Goal: Task Accomplishment & Management: Manage account settings

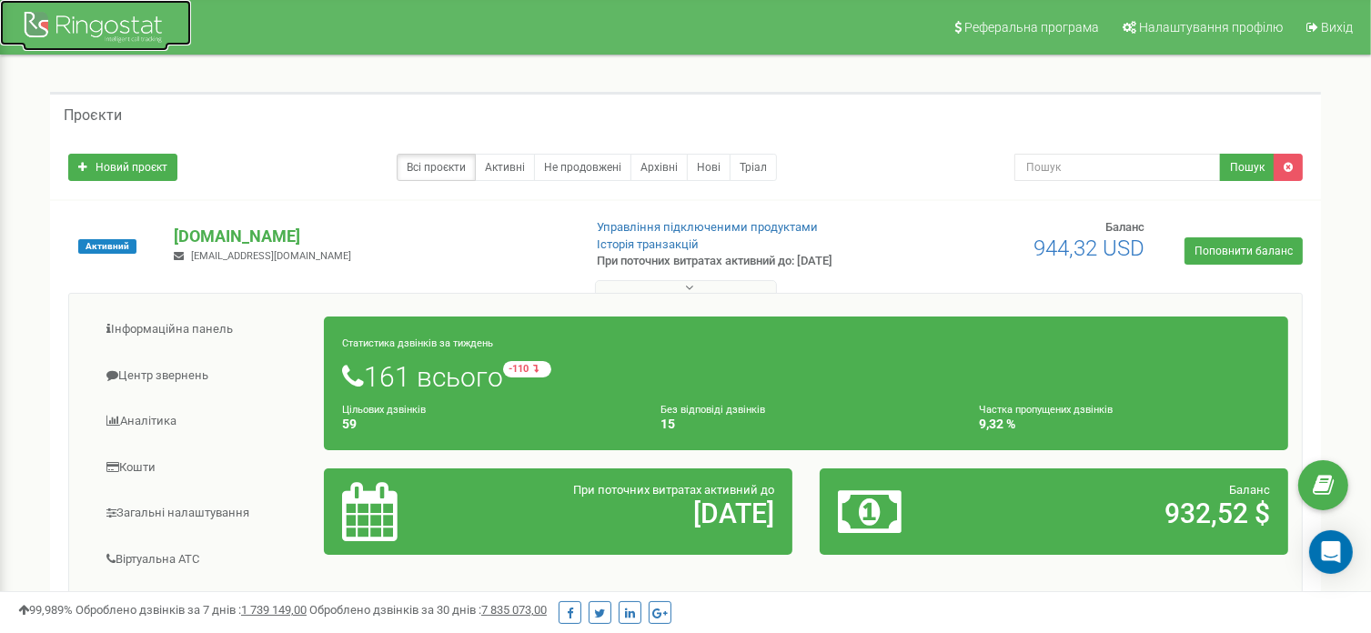
click at [102, 22] on div at bounding box center [96, 29] width 146 height 44
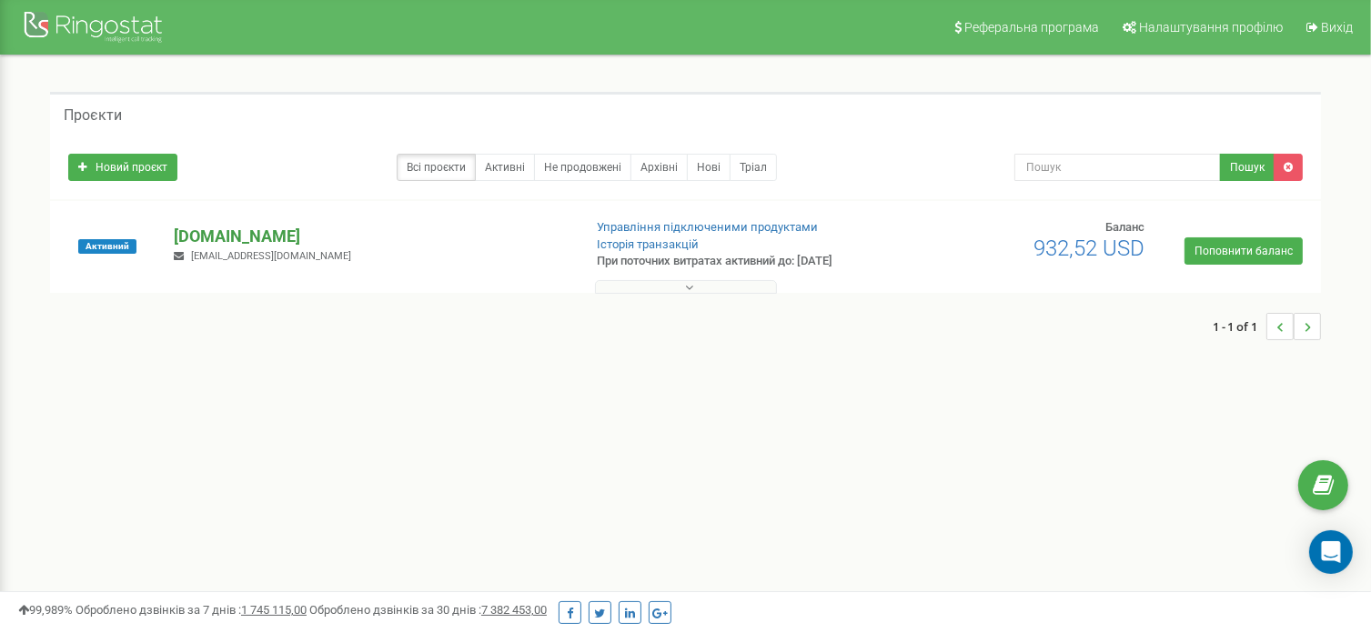
click at [225, 236] on p "[DOMAIN_NAME]" at bounding box center [370, 237] width 393 height 24
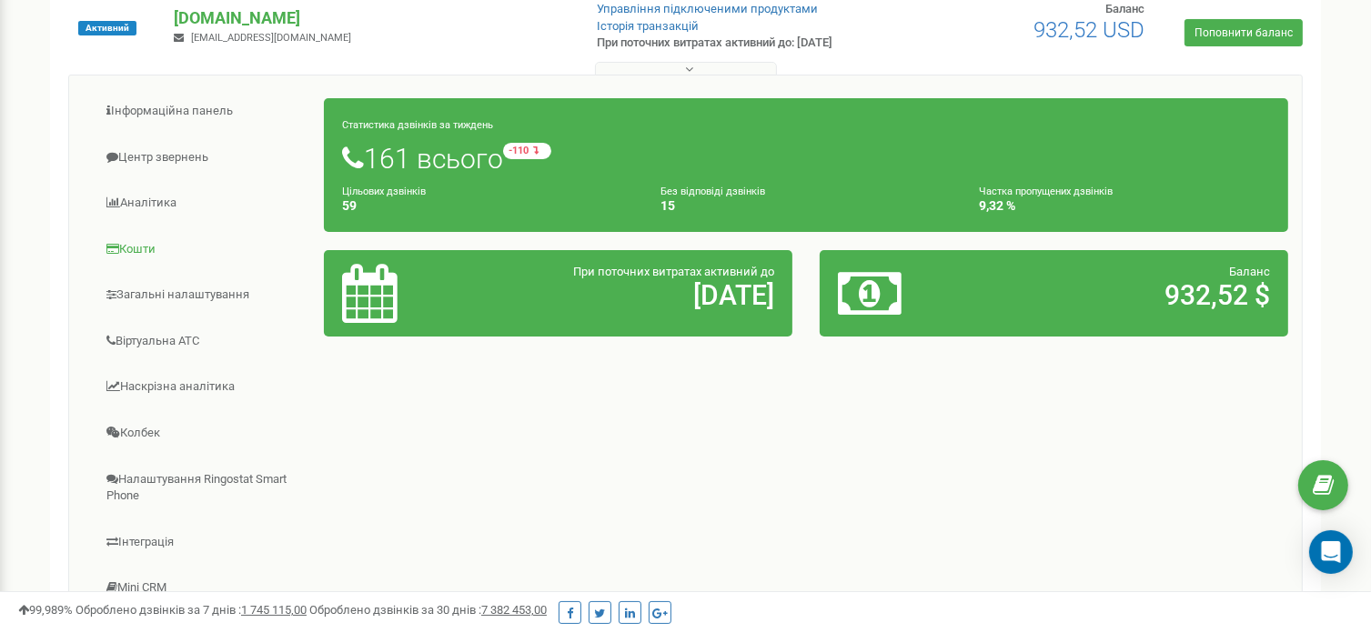
scroll to position [273, 0]
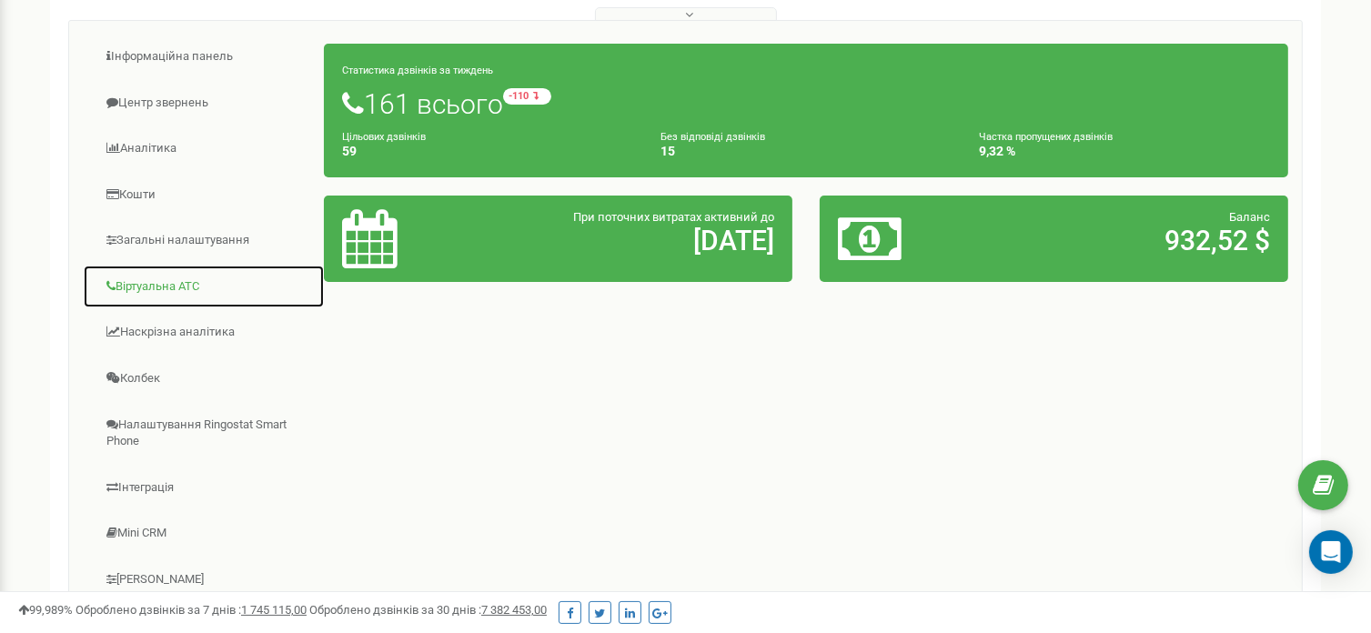
click at [167, 288] on link "Віртуальна АТС" at bounding box center [204, 287] width 242 height 45
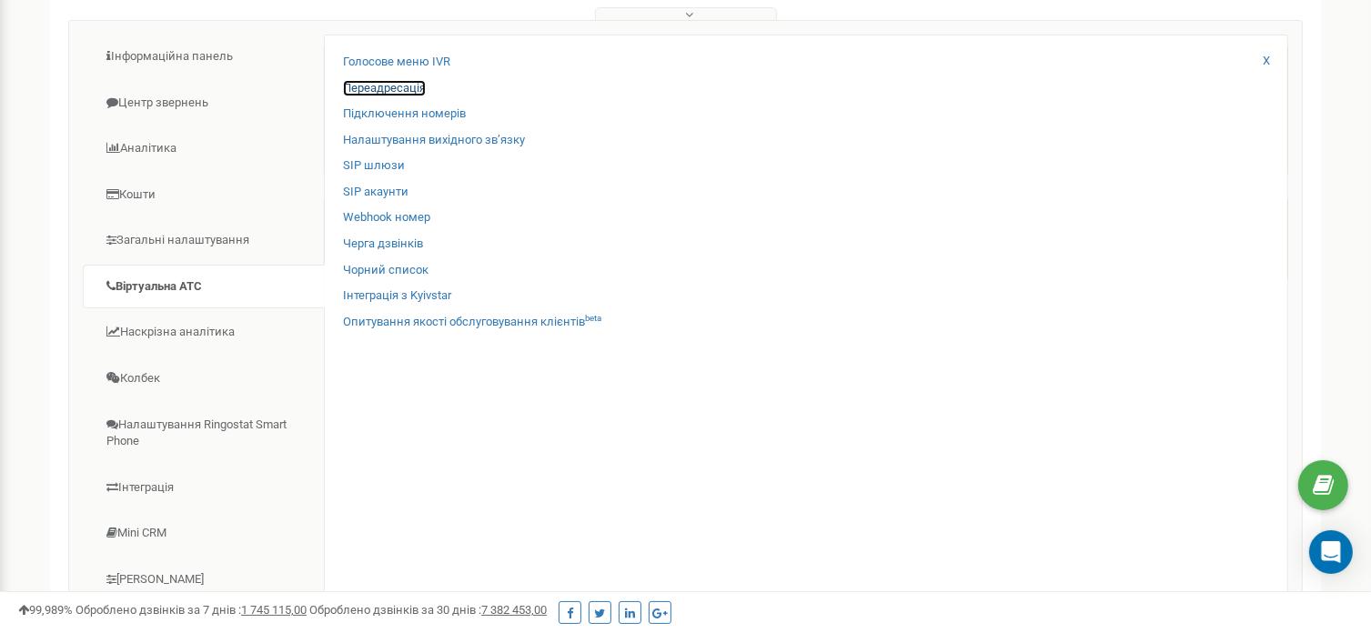
click at [407, 80] on link "Переадресація" at bounding box center [384, 88] width 83 height 17
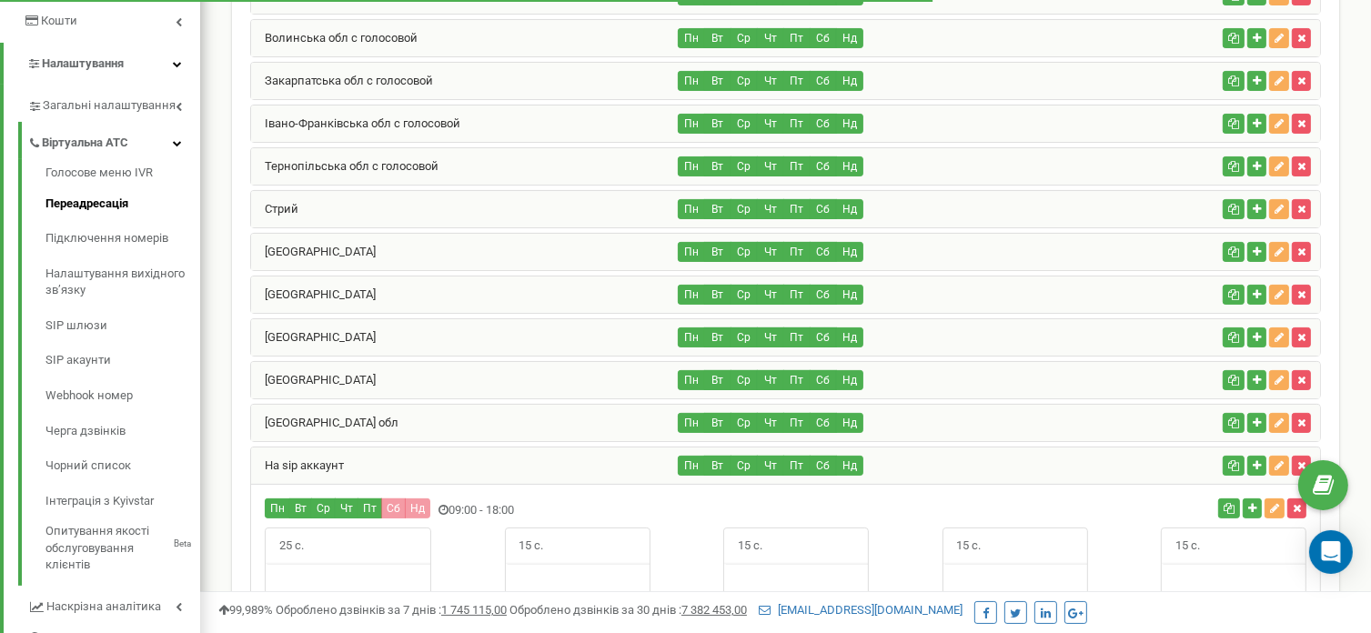
scroll to position [728, 0]
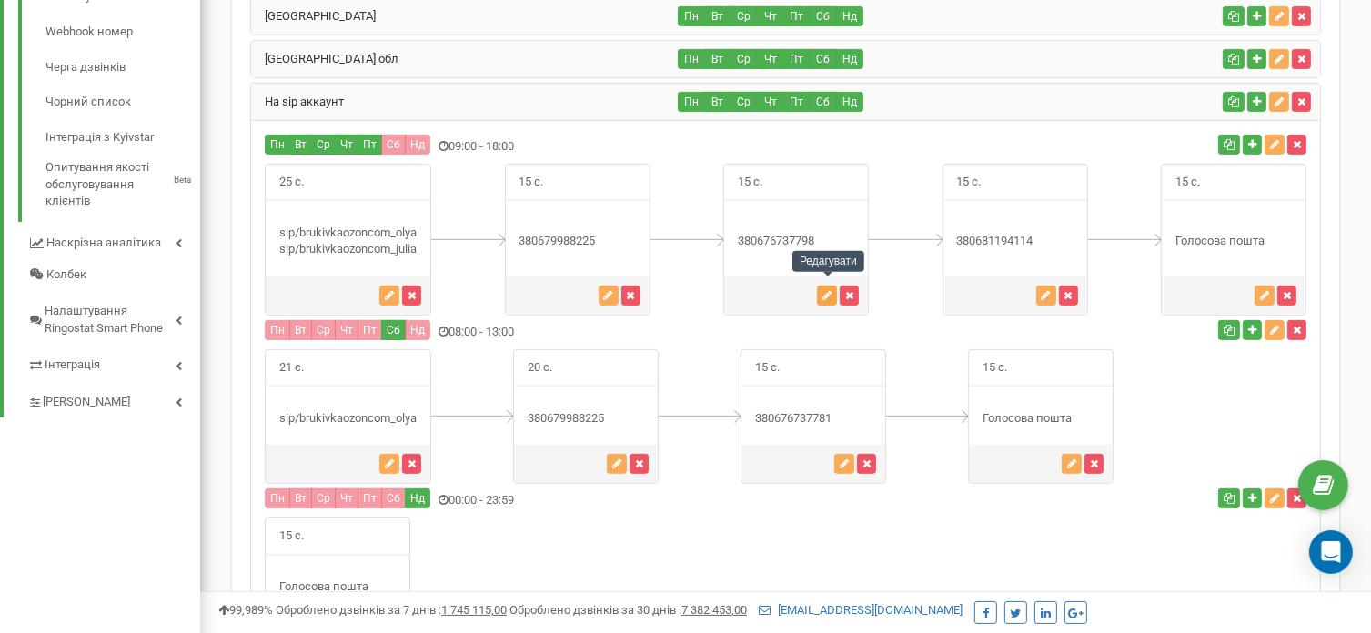
click at [829, 290] on icon "button" at bounding box center [827, 295] width 9 height 11
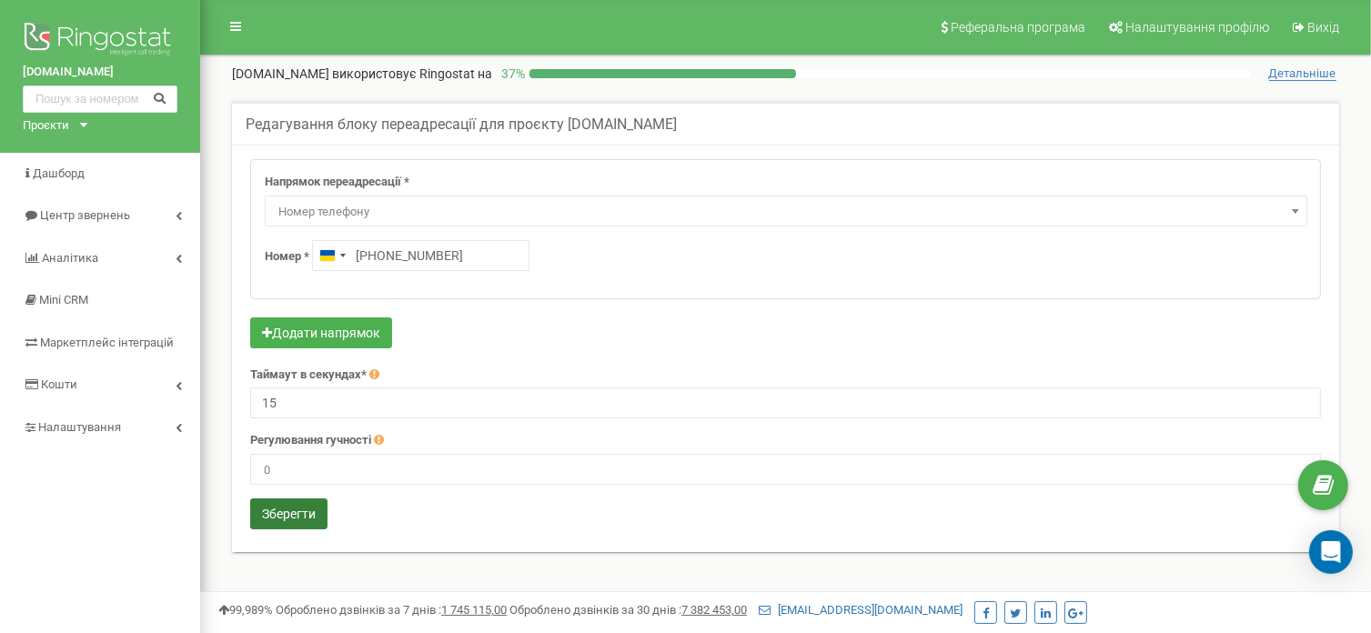
type input "+380 67 673 8822"
click at [277, 520] on button "Зберегти" at bounding box center [288, 514] width 77 height 31
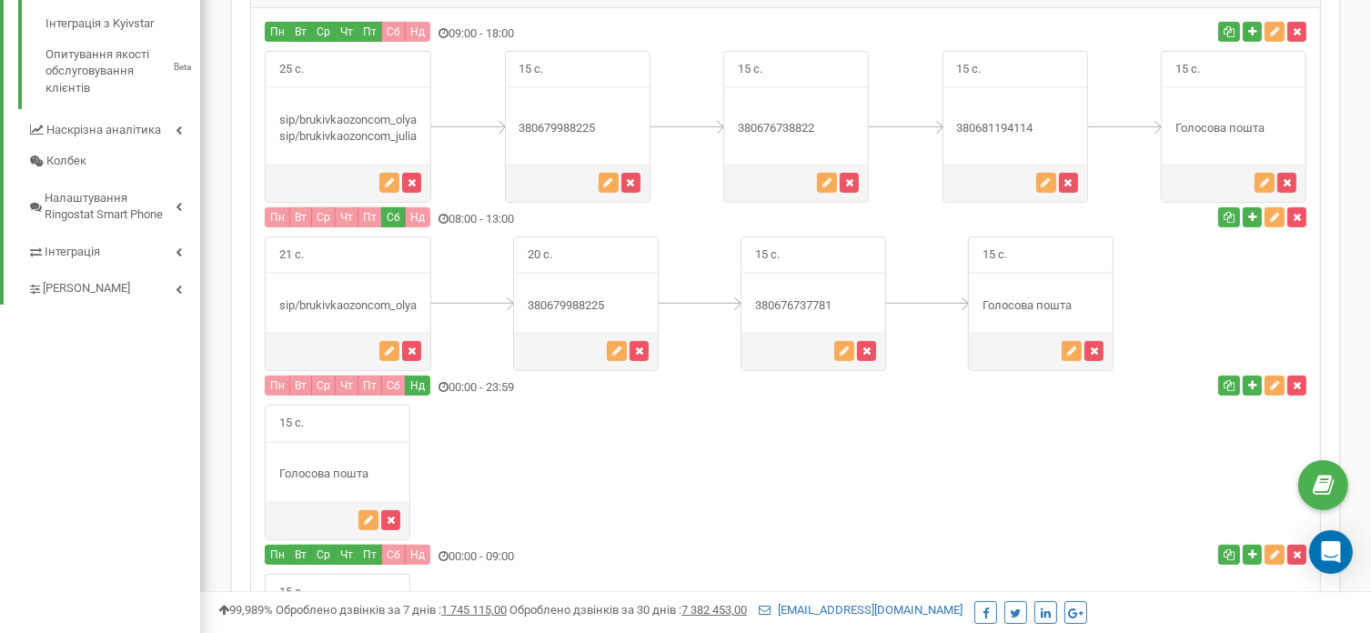
scroll to position [841, 0]
click at [1046, 177] on icon "button" at bounding box center [1046, 182] width 9 height 11
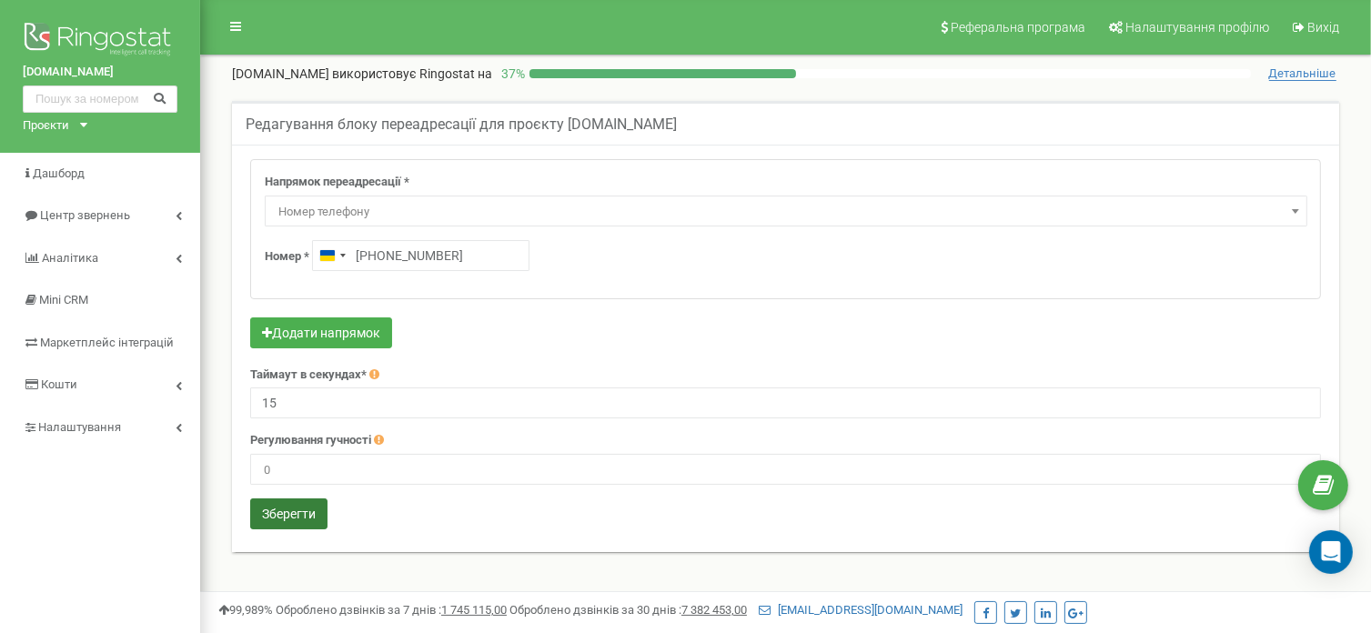
type input "+380 97 673 7785"
click at [307, 502] on button "Зберегти" at bounding box center [288, 514] width 77 height 31
